Goal: Check status: Check status

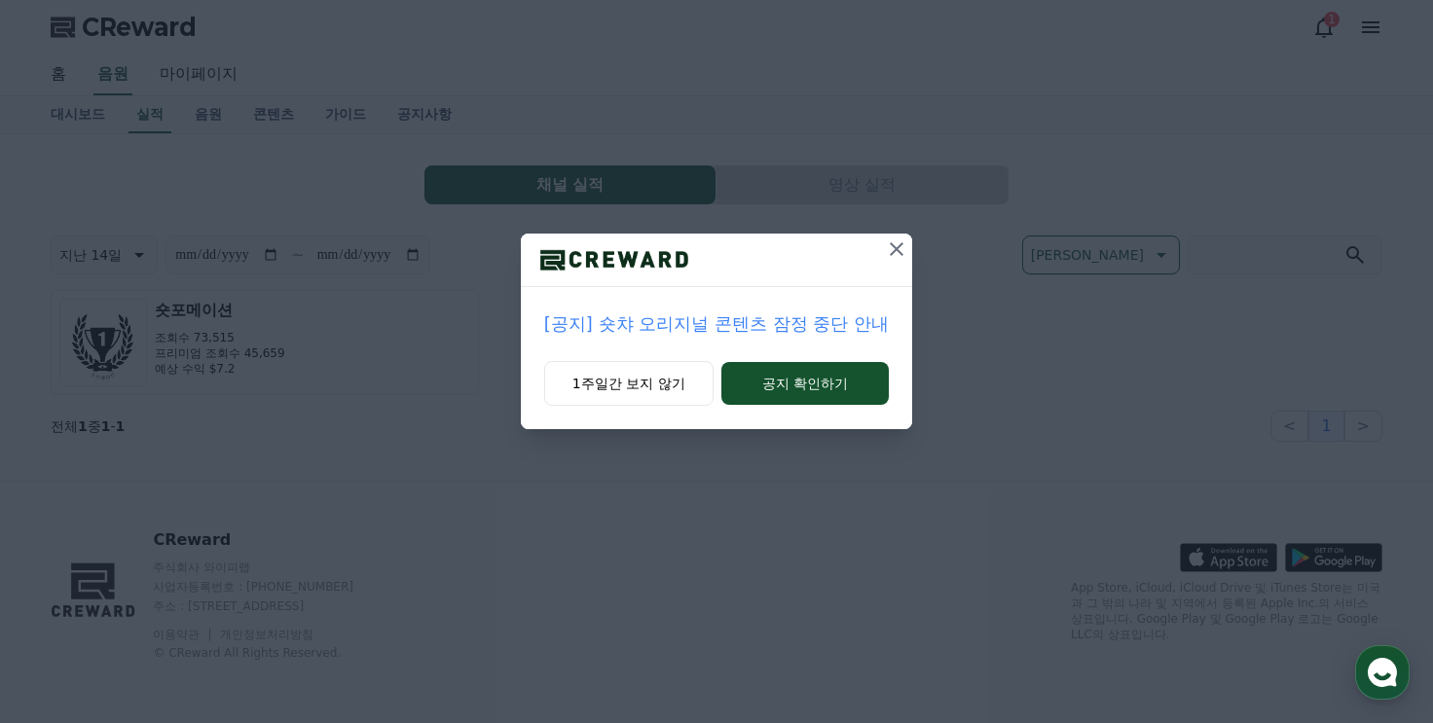
click at [686, 334] on p "[공지] 숏챠 오리지널 콘텐츠 잠정 중단 안내" at bounding box center [716, 324] width 345 height 27
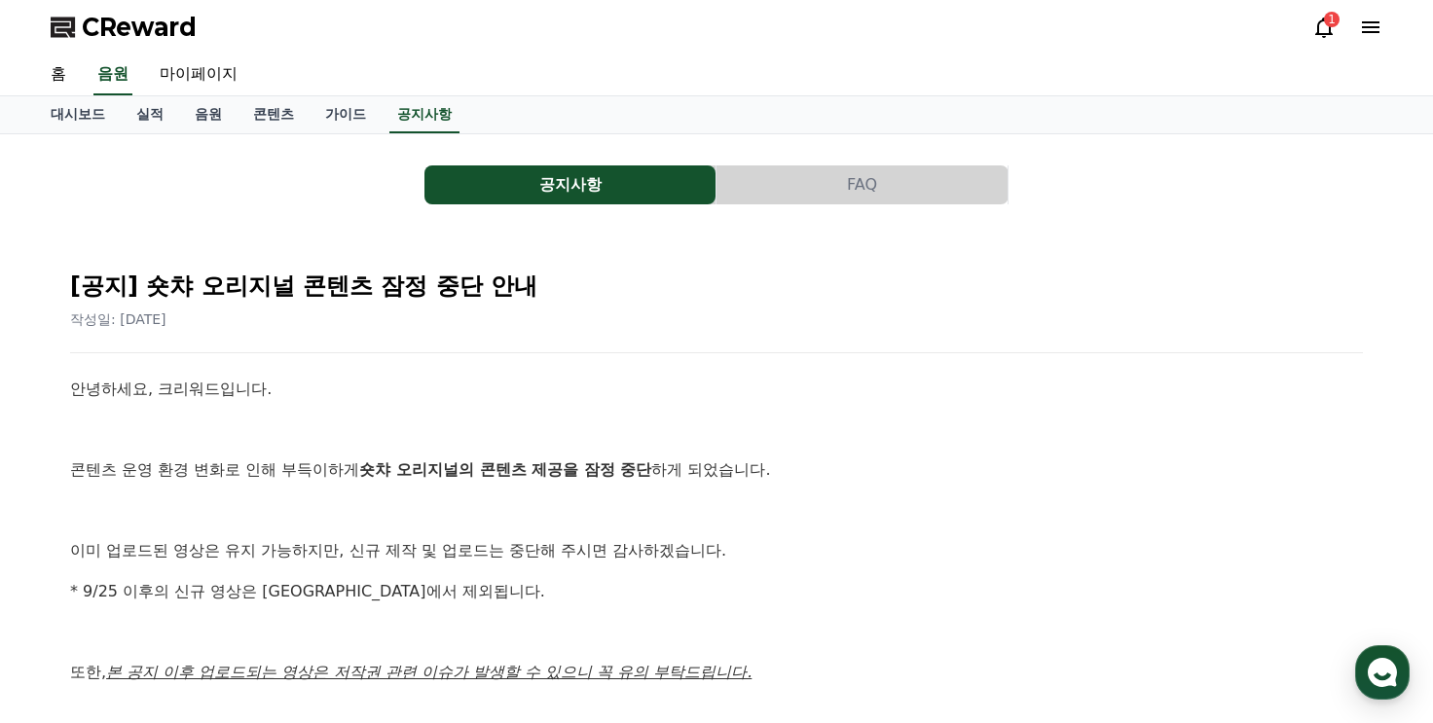
click at [1309, 25] on div "CReward 1" at bounding box center [716, 27] width 1363 height 55
click at [1322, 23] on icon at bounding box center [1324, 27] width 23 height 23
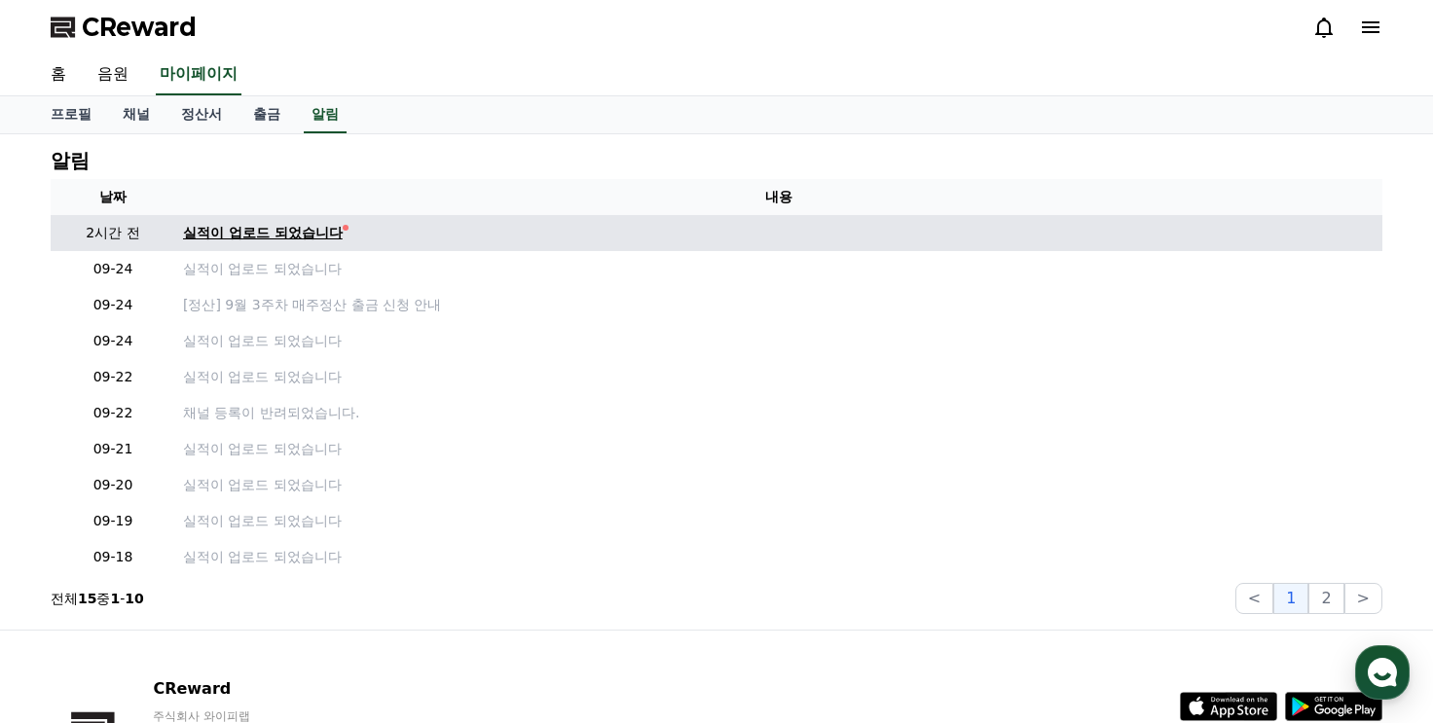
click at [264, 226] on div "실적이 업로드 되었습니다" at bounding box center [263, 233] width 160 height 20
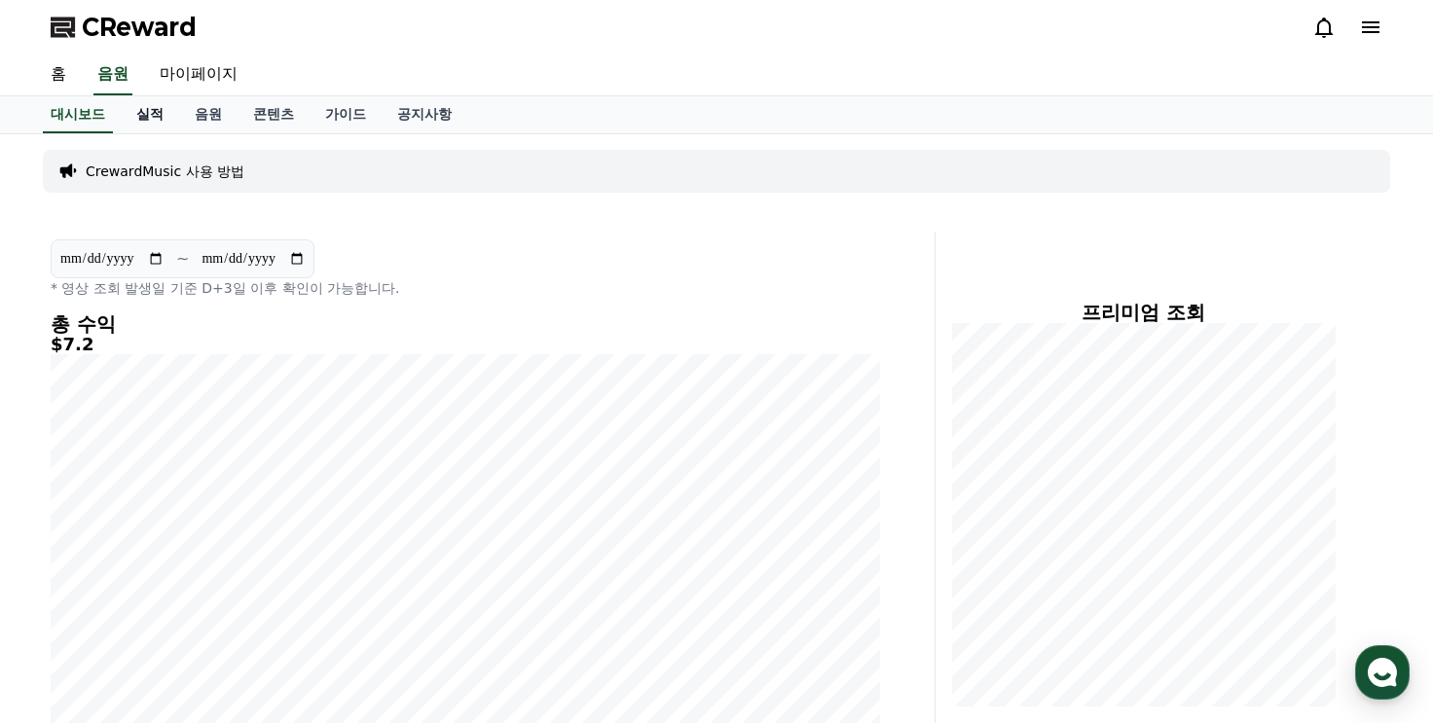
click at [160, 114] on link "실적" at bounding box center [150, 114] width 58 height 37
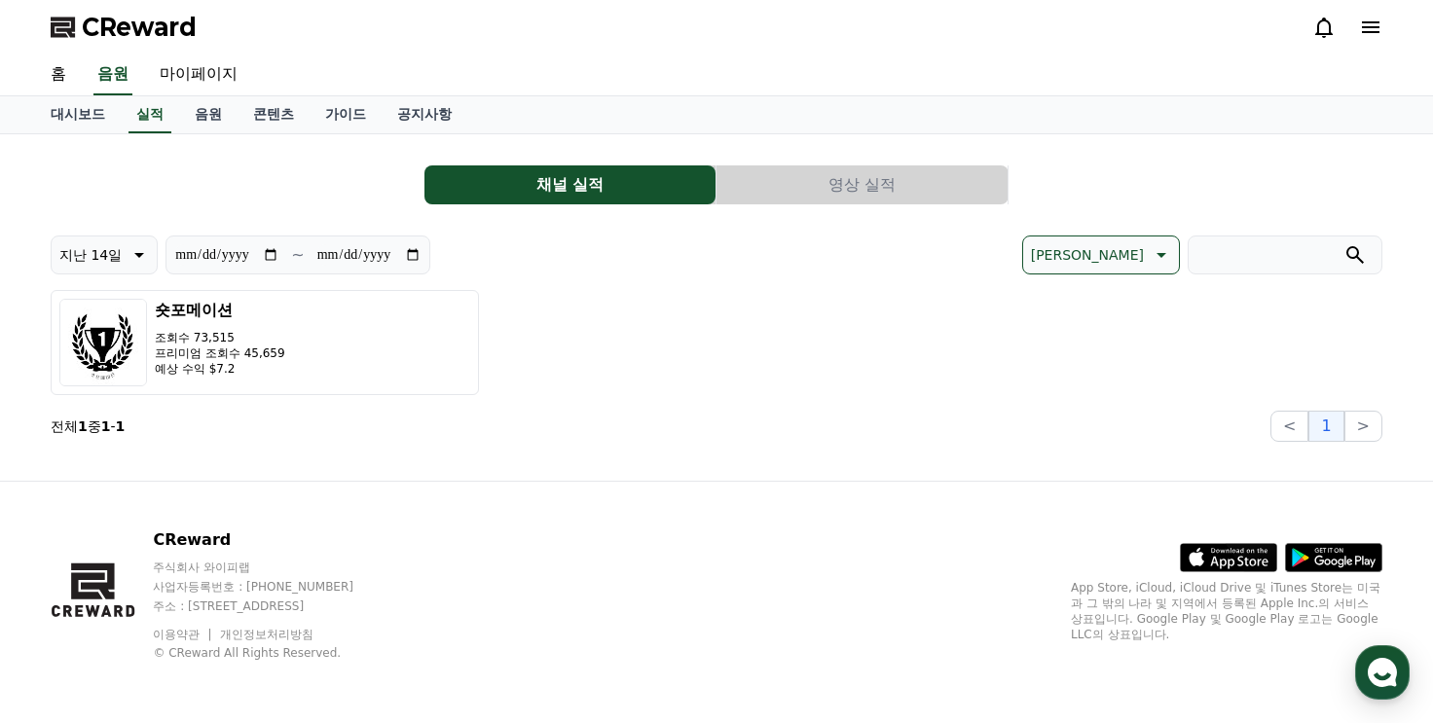
click at [833, 197] on button "영상 실적" at bounding box center [862, 185] width 291 height 39
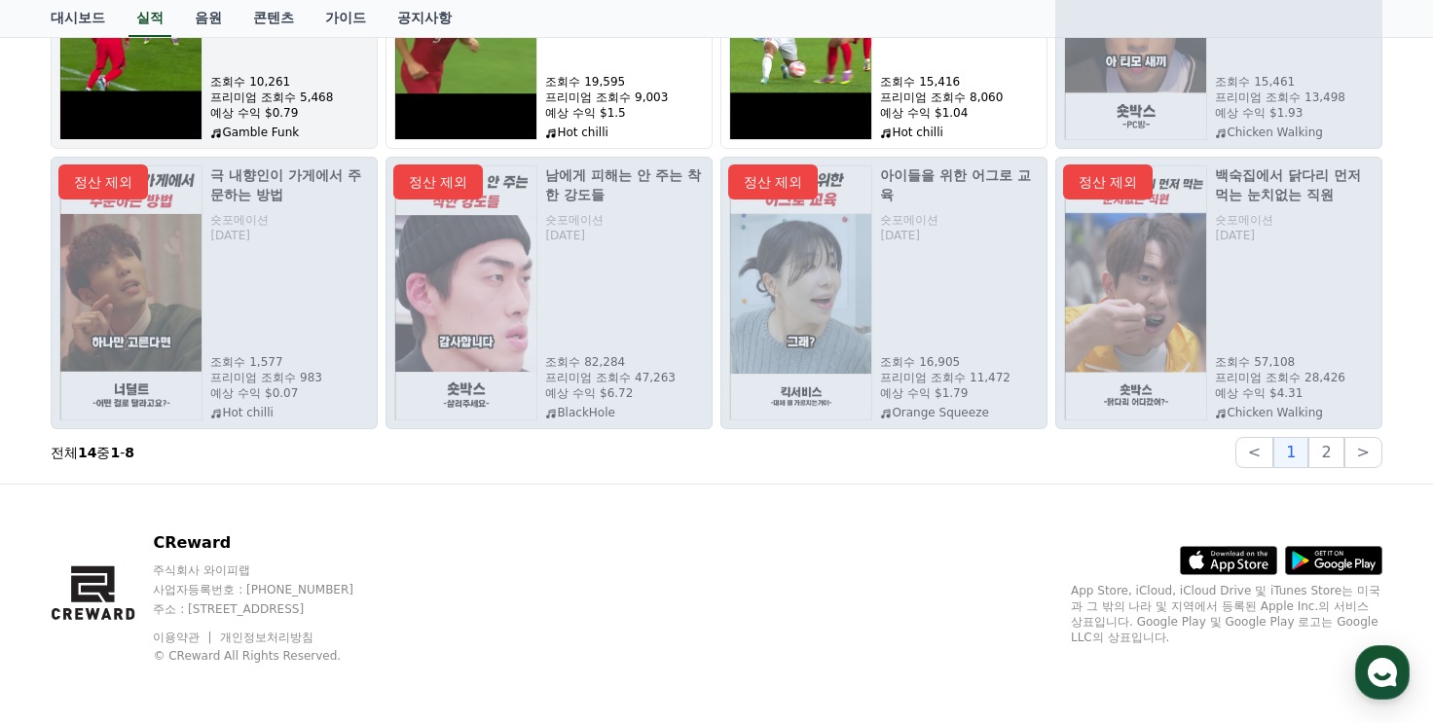
scroll to position [415, 0]
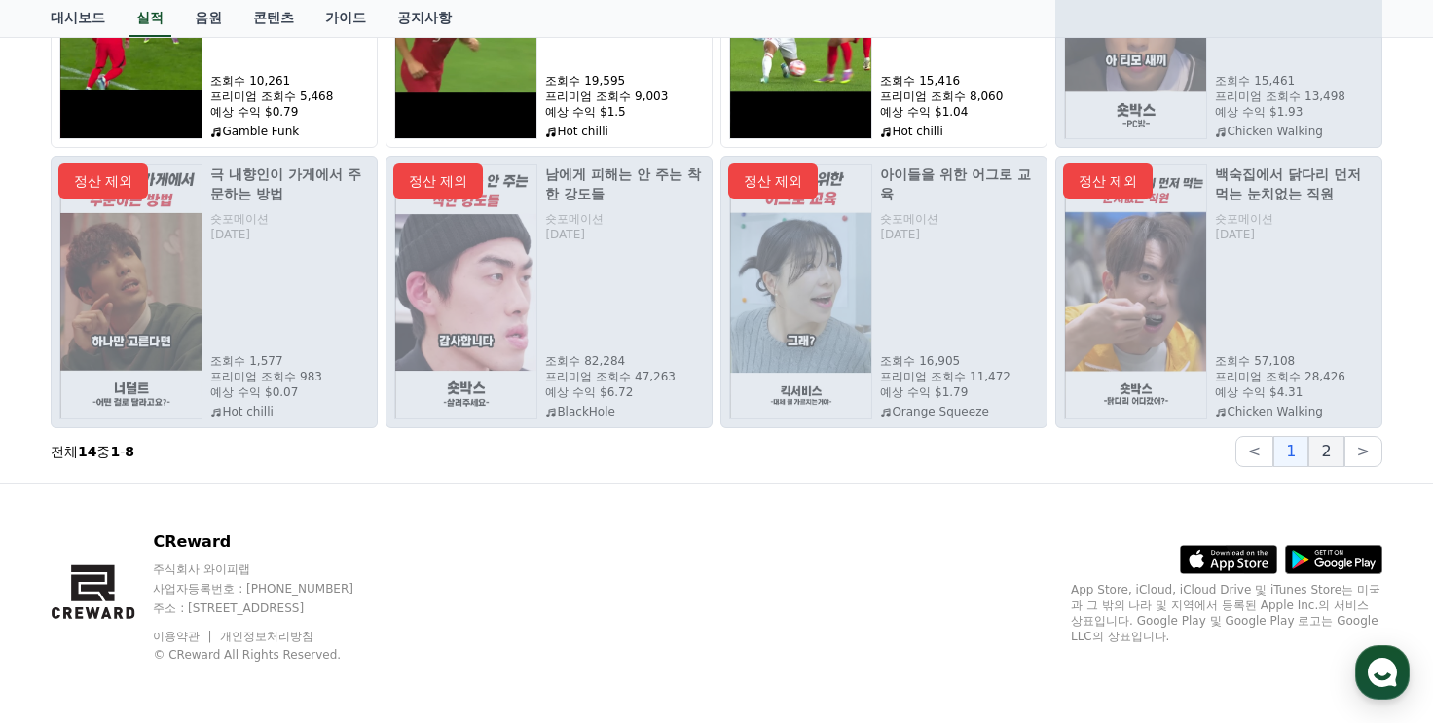
click at [1317, 447] on button "2" at bounding box center [1326, 451] width 35 height 31
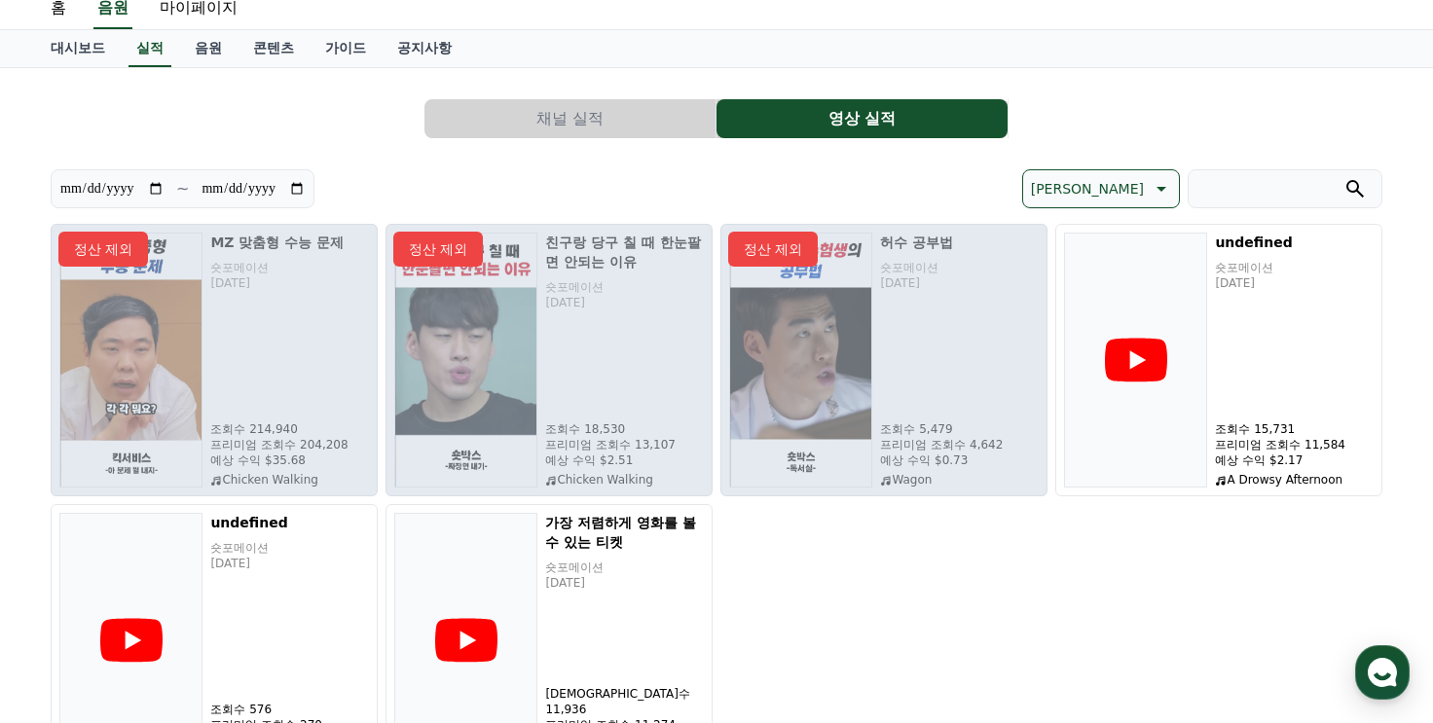
scroll to position [0, 0]
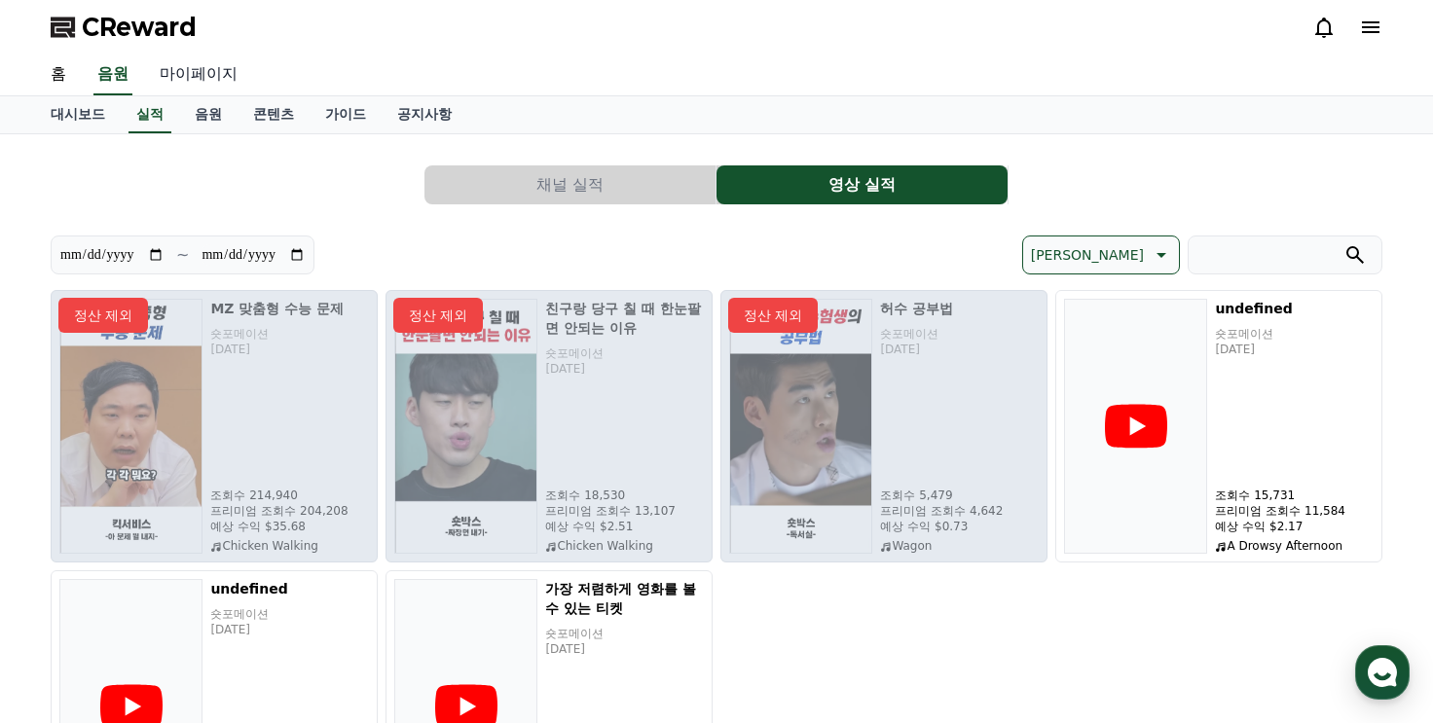
click at [198, 67] on link "마이페이지" at bounding box center [198, 75] width 109 height 41
select select "**********"
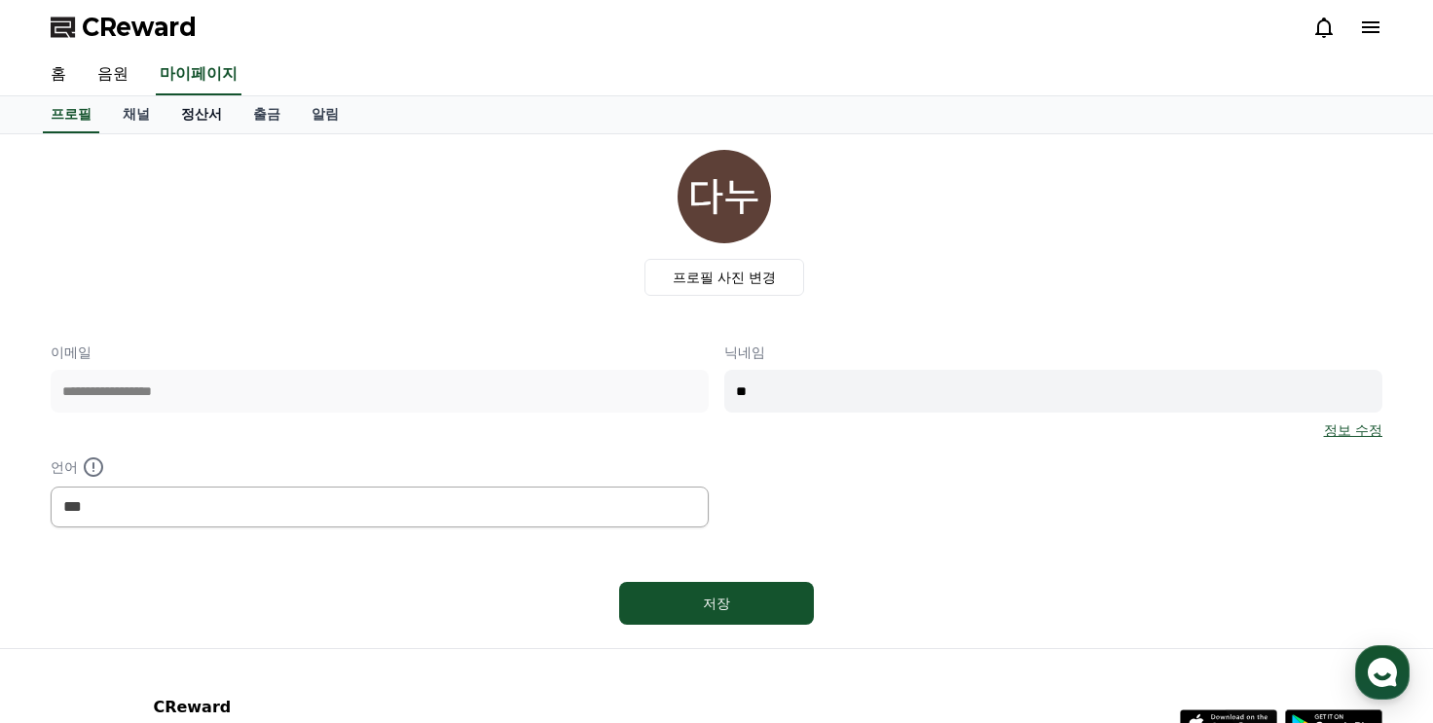
click at [195, 106] on link "정산서" at bounding box center [202, 114] width 72 height 37
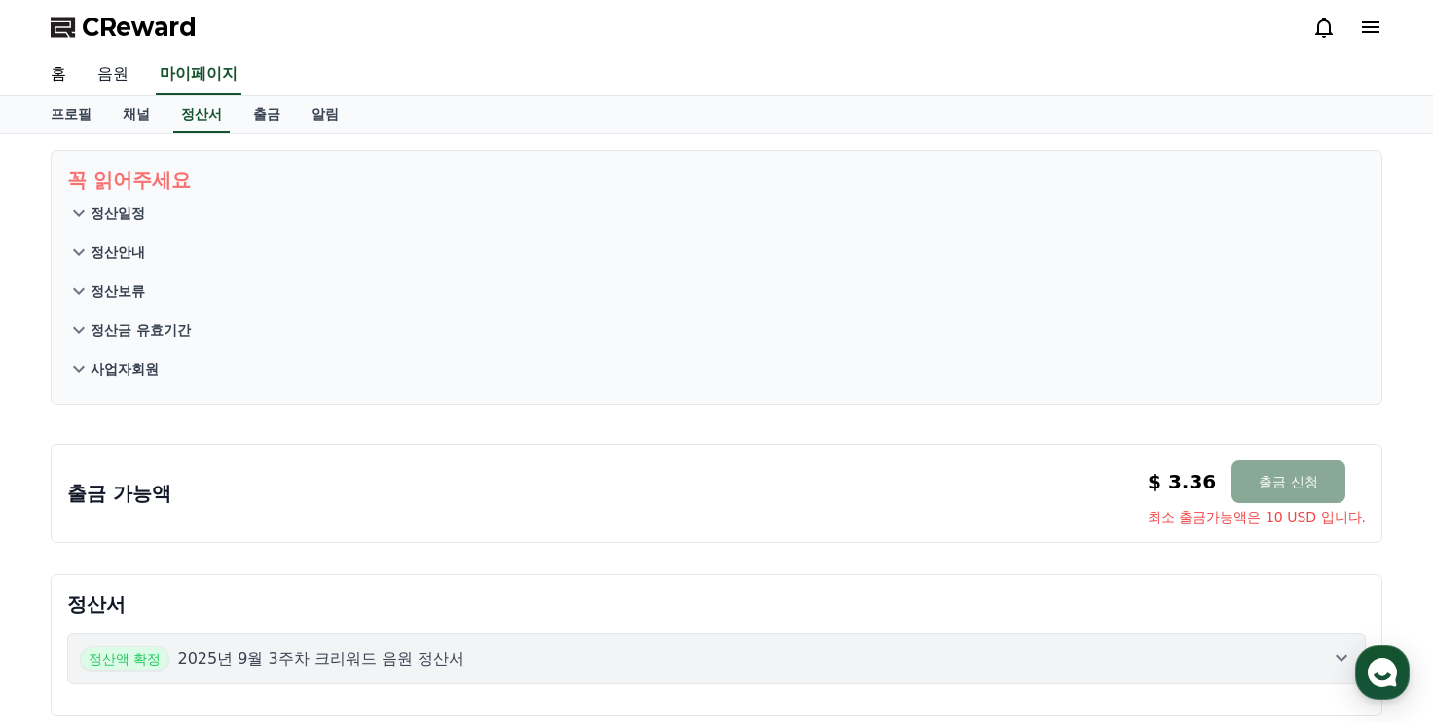
click at [115, 61] on link "음원" at bounding box center [113, 75] width 62 height 41
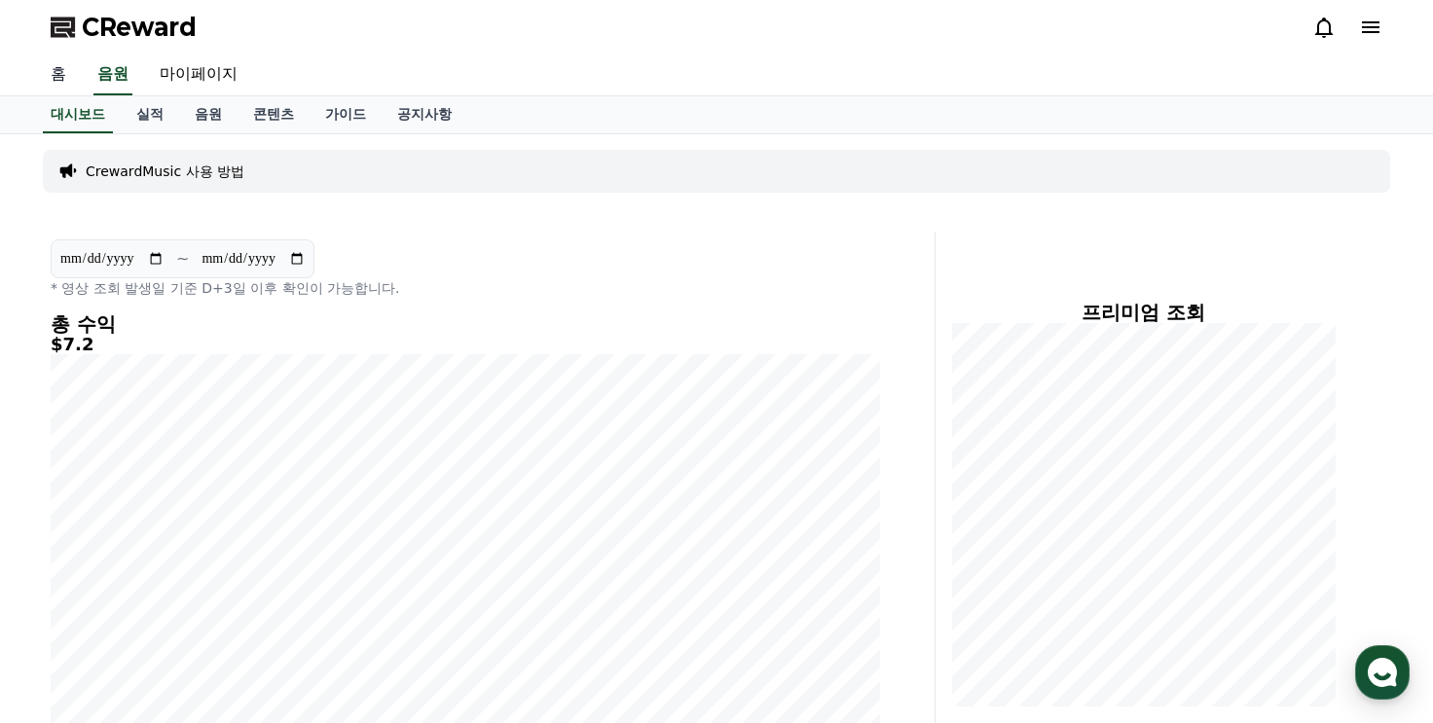
click at [74, 79] on link "홈" at bounding box center [58, 75] width 47 height 41
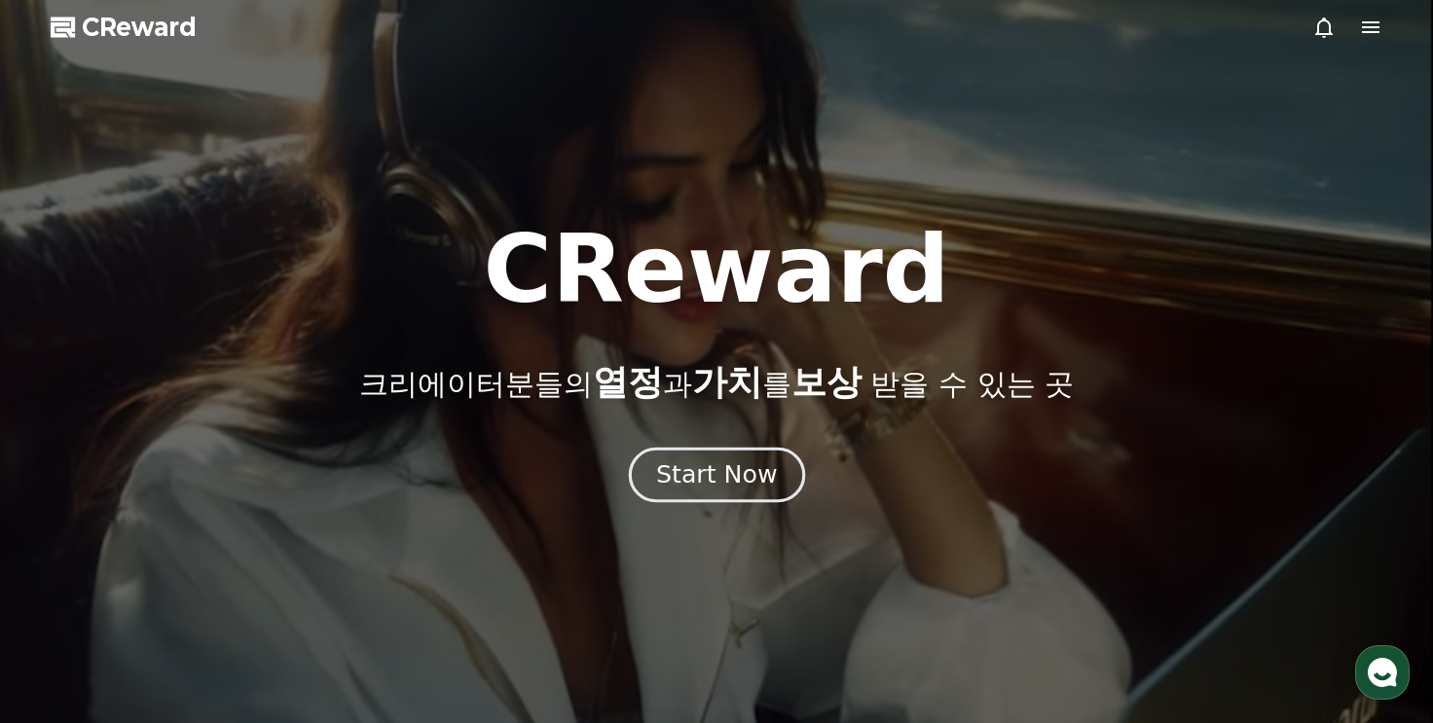
click at [716, 458] on button "Start Now" at bounding box center [716, 475] width 176 height 56
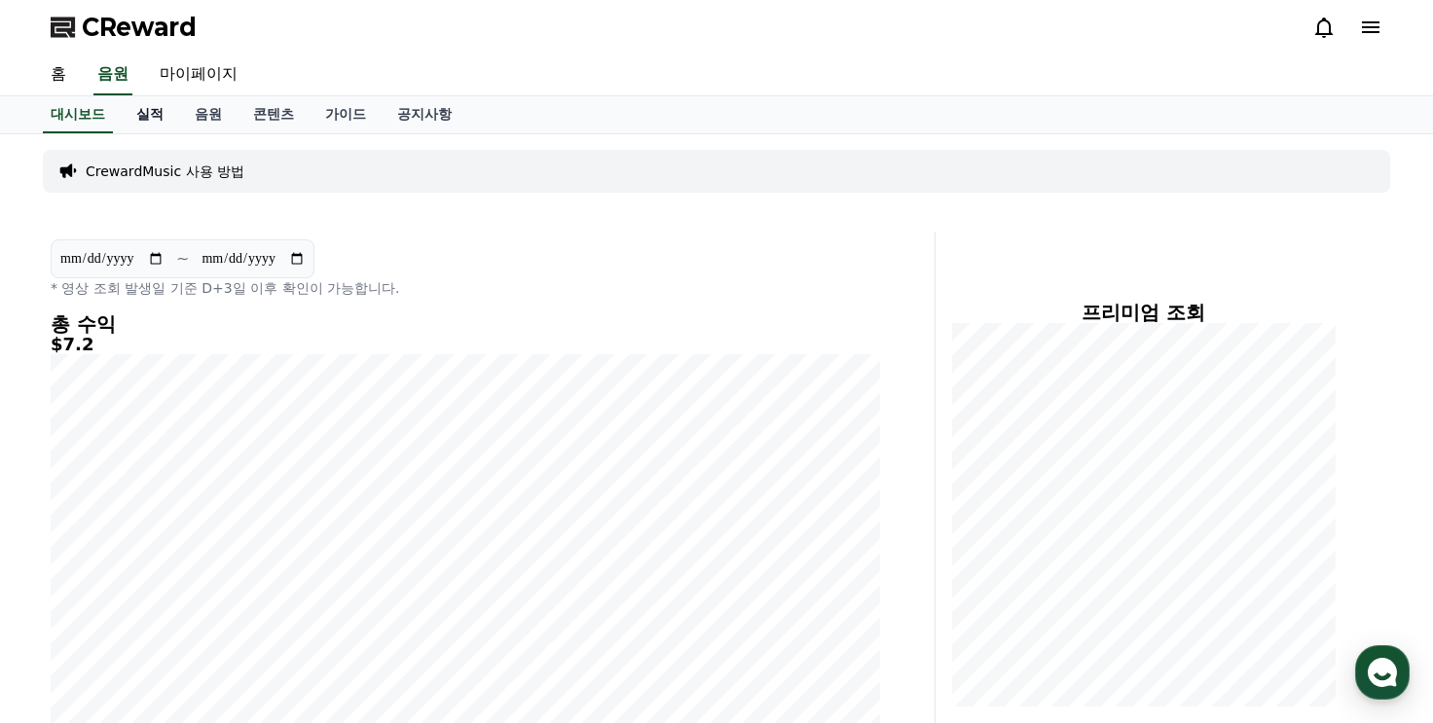
click at [144, 127] on link "실적" at bounding box center [150, 114] width 58 height 37
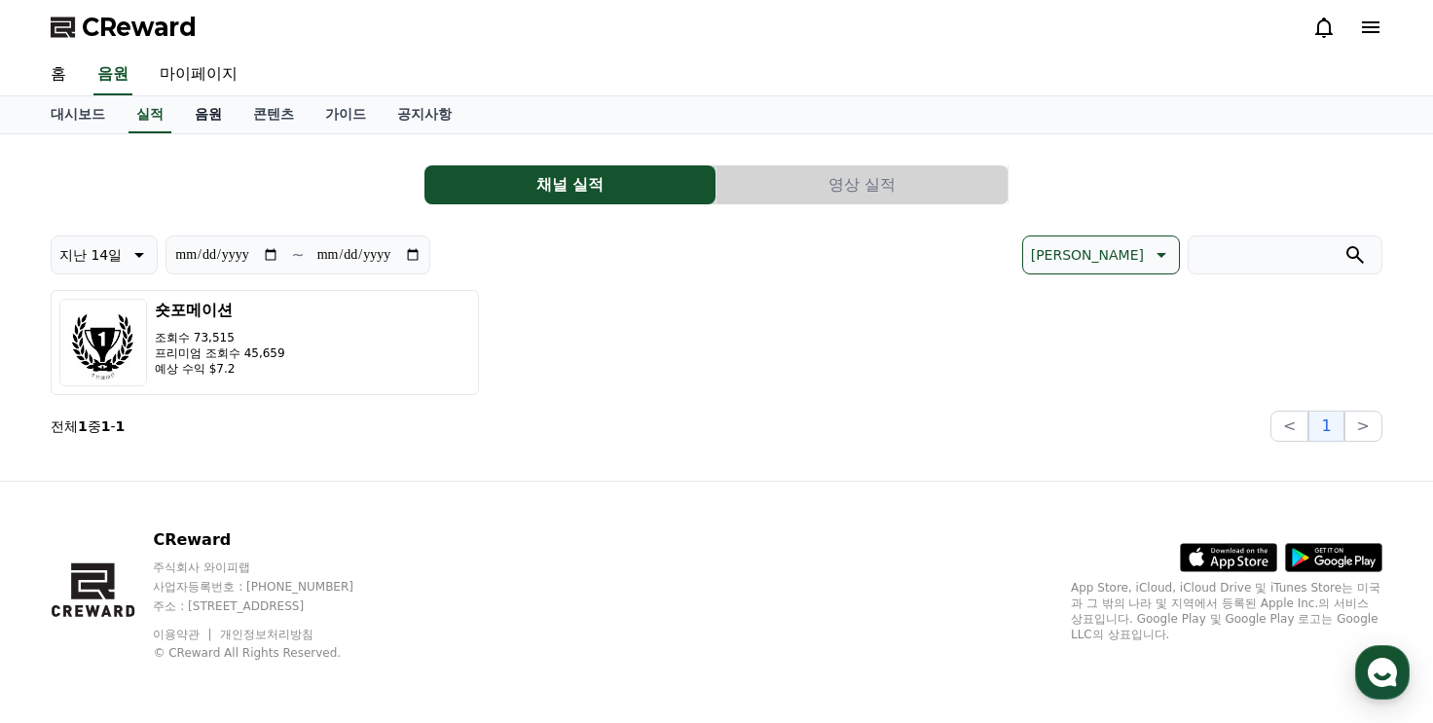
click at [211, 104] on link "음원" at bounding box center [208, 114] width 58 height 37
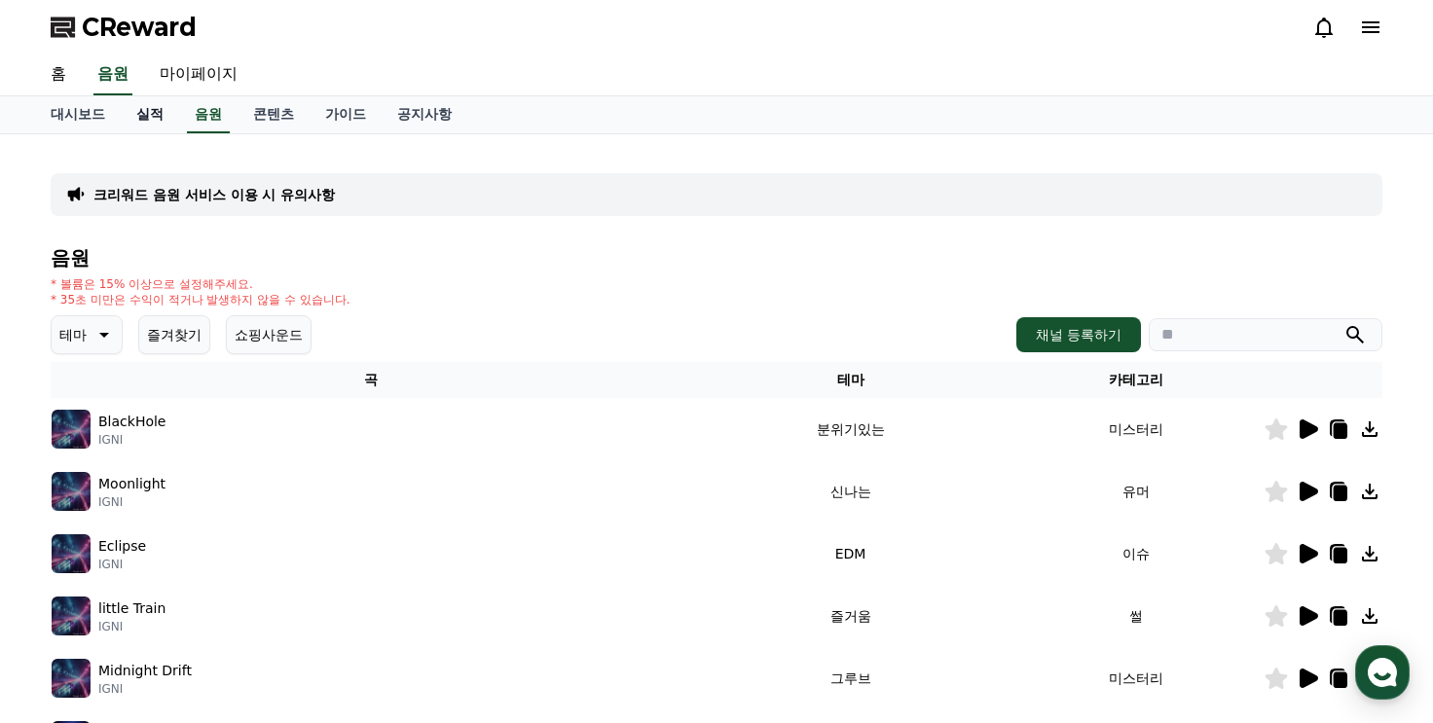
click at [160, 119] on link "실적" at bounding box center [150, 114] width 58 height 37
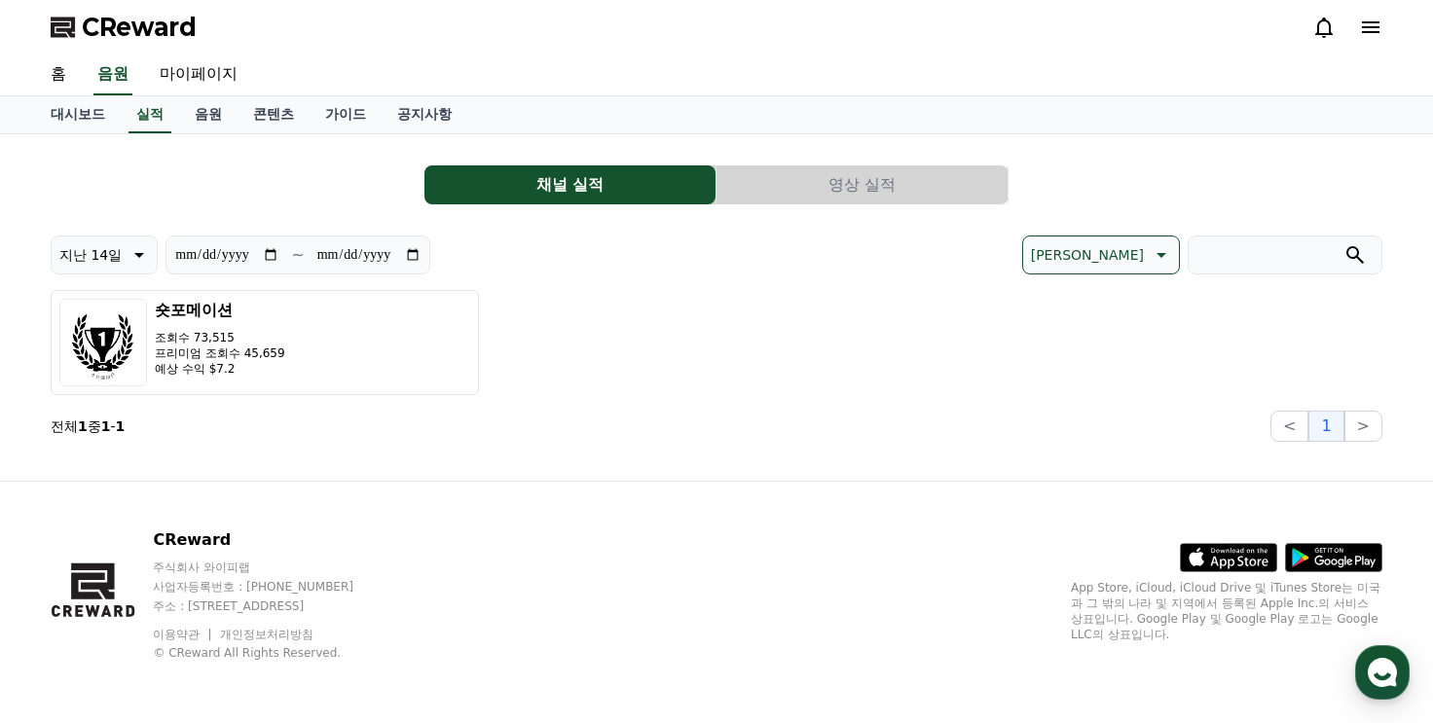
click at [841, 200] on button "영상 실적" at bounding box center [862, 185] width 291 height 39
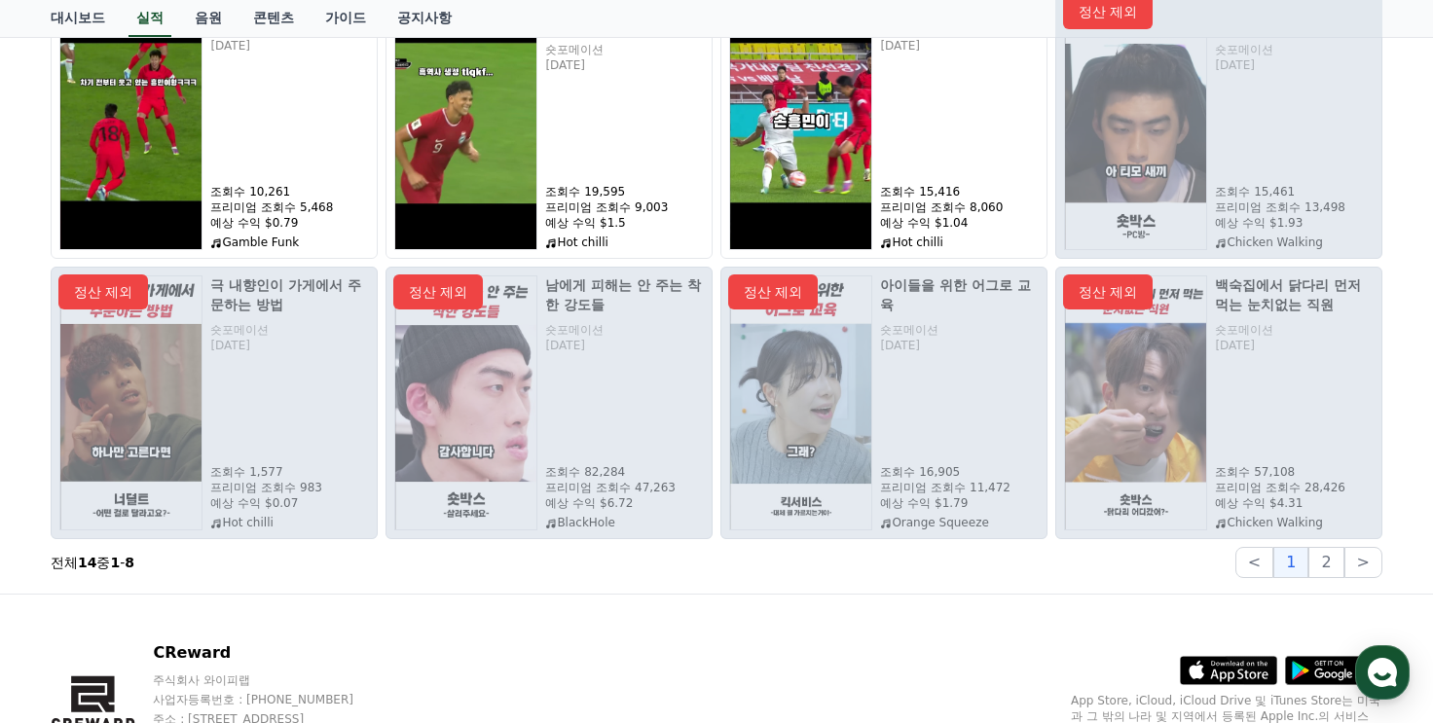
scroll to position [195, 0]
